Goal: Task Accomplishment & Management: Manage account settings

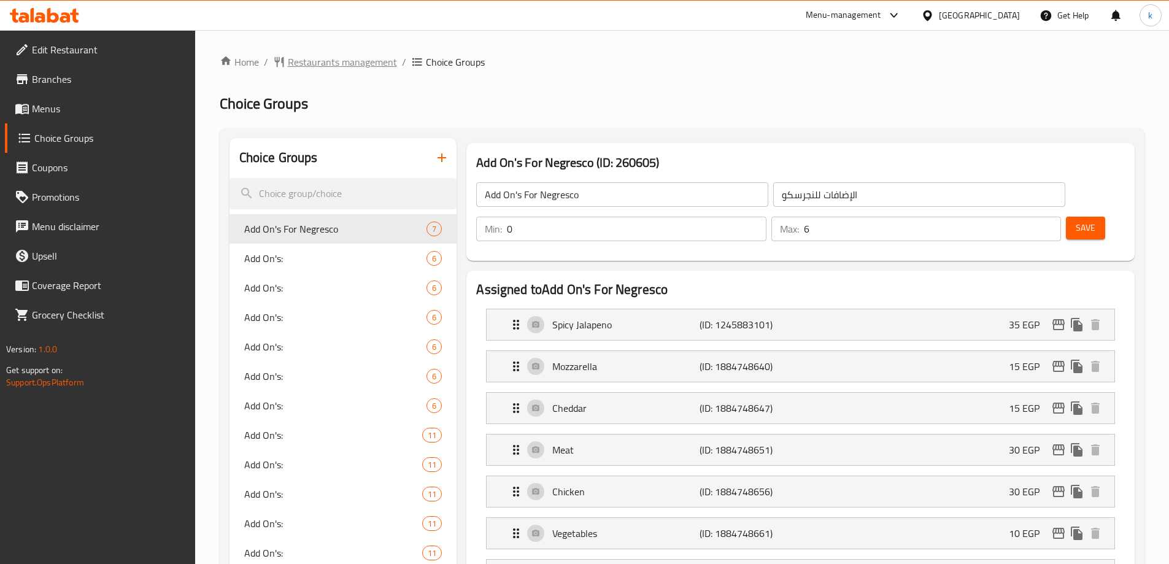
click at [315, 64] on span "Restaurants management" at bounding box center [342, 62] width 109 height 15
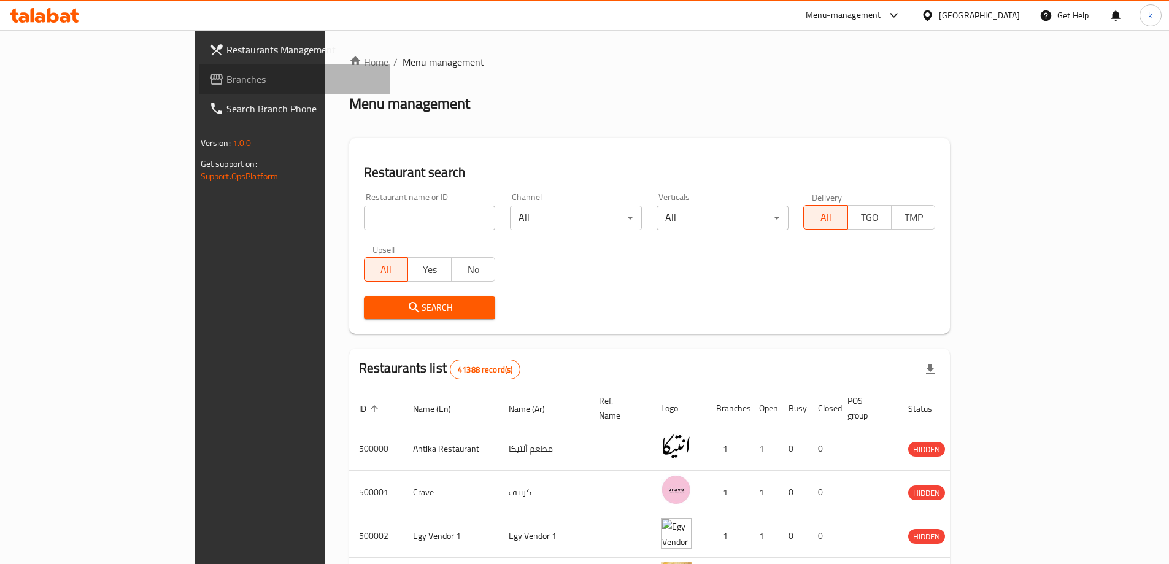
click at [226, 82] on span "Branches" at bounding box center [302, 79] width 153 height 15
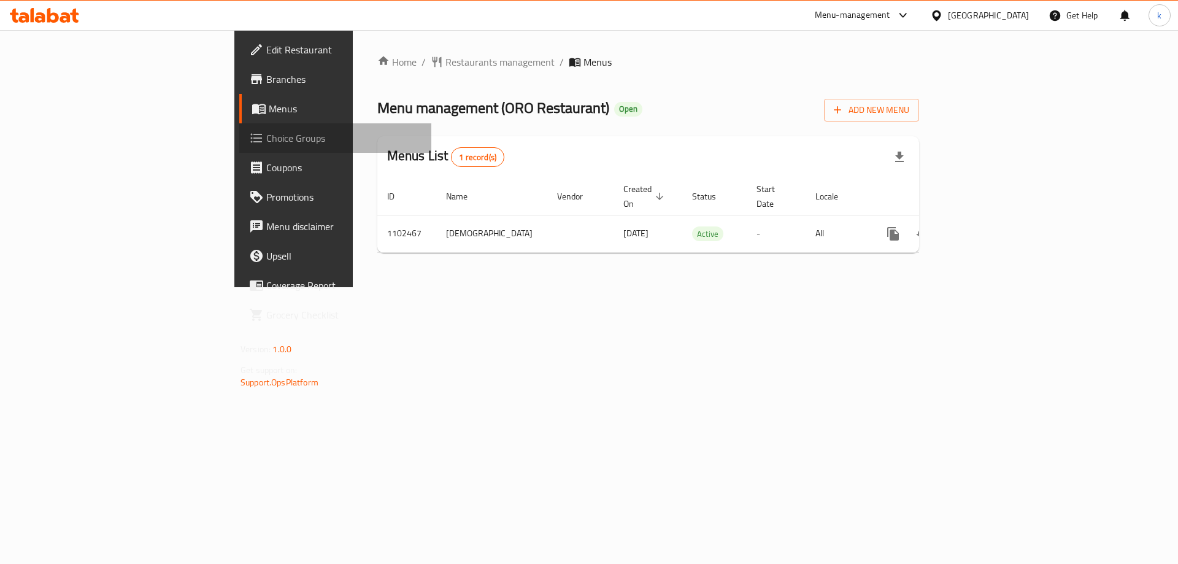
click at [239, 150] on link "Choice Groups" at bounding box center [335, 137] width 192 height 29
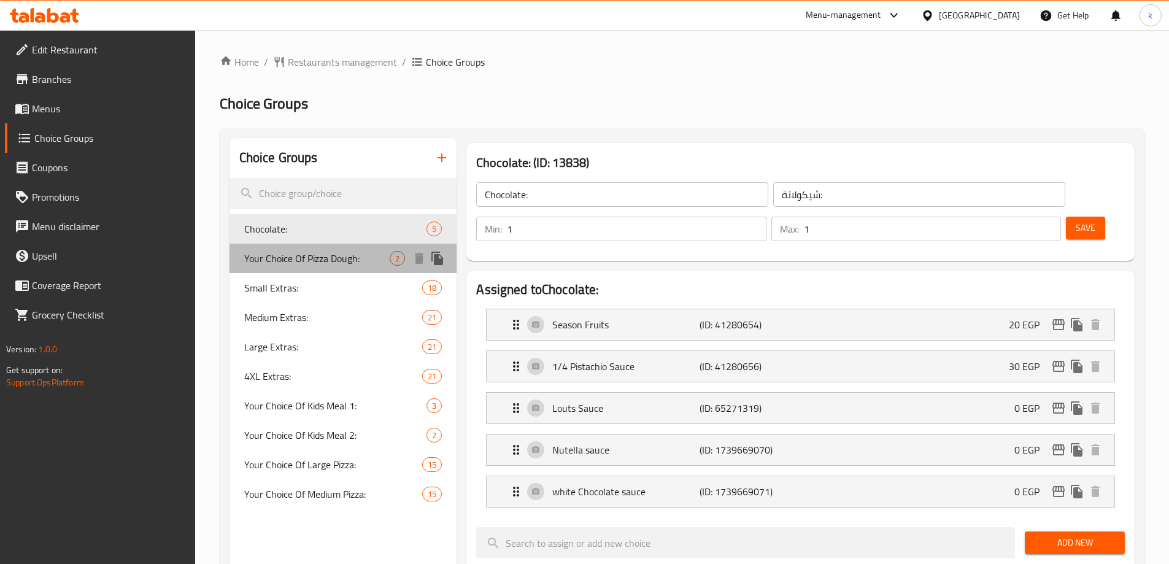
click at [309, 263] on span "Your Choice Of Pizza Dough:" at bounding box center [317, 258] width 146 height 15
type input "Your Choice Of Pizza Dough:"
type input "إختيارك من عجينة البيتزا:"
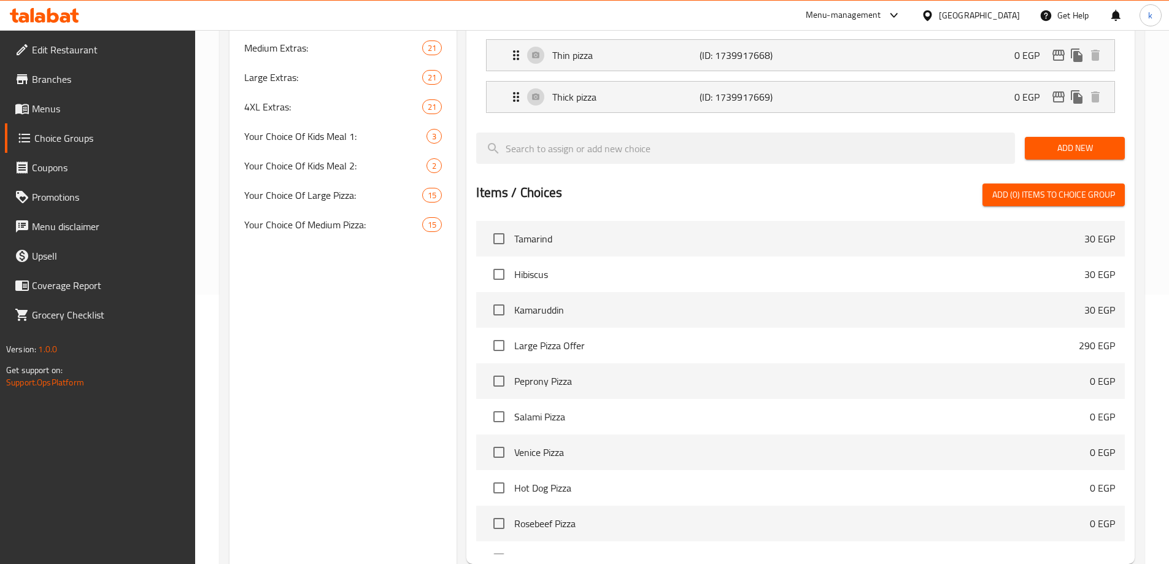
scroll to position [176, 0]
